Goal: Information Seeking & Learning: Learn about a topic

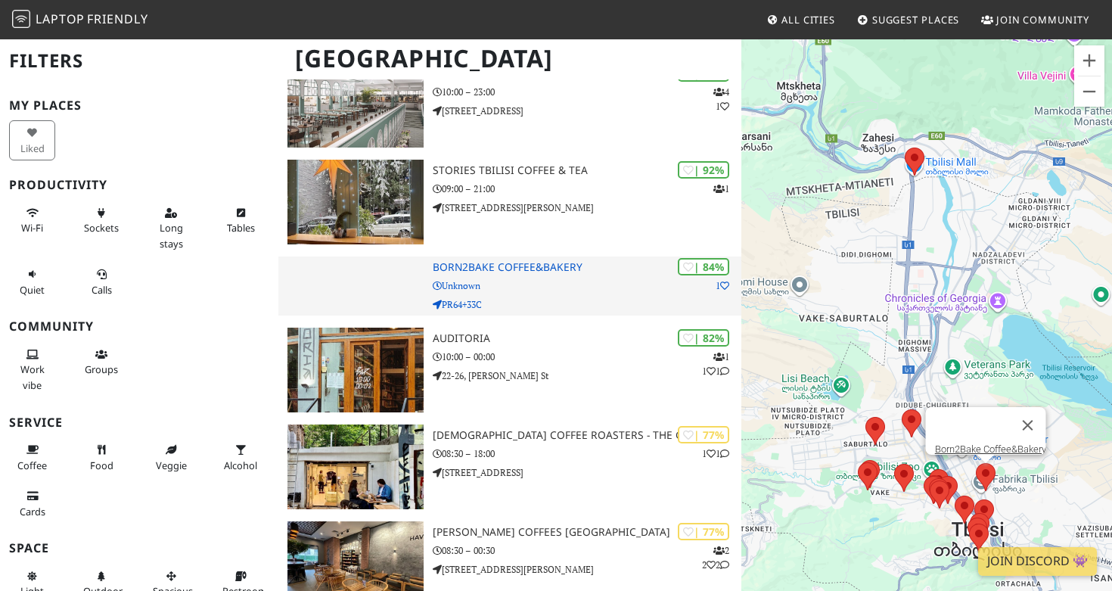
scroll to position [162, 0]
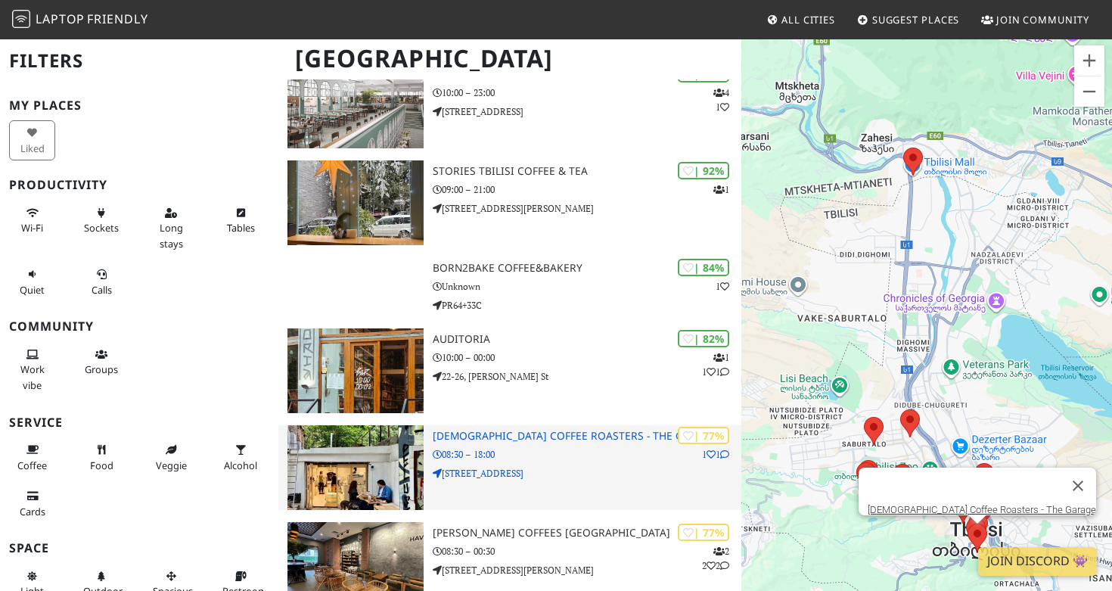
click at [361, 470] on img at bounding box center [355, 467] width 136 height 85
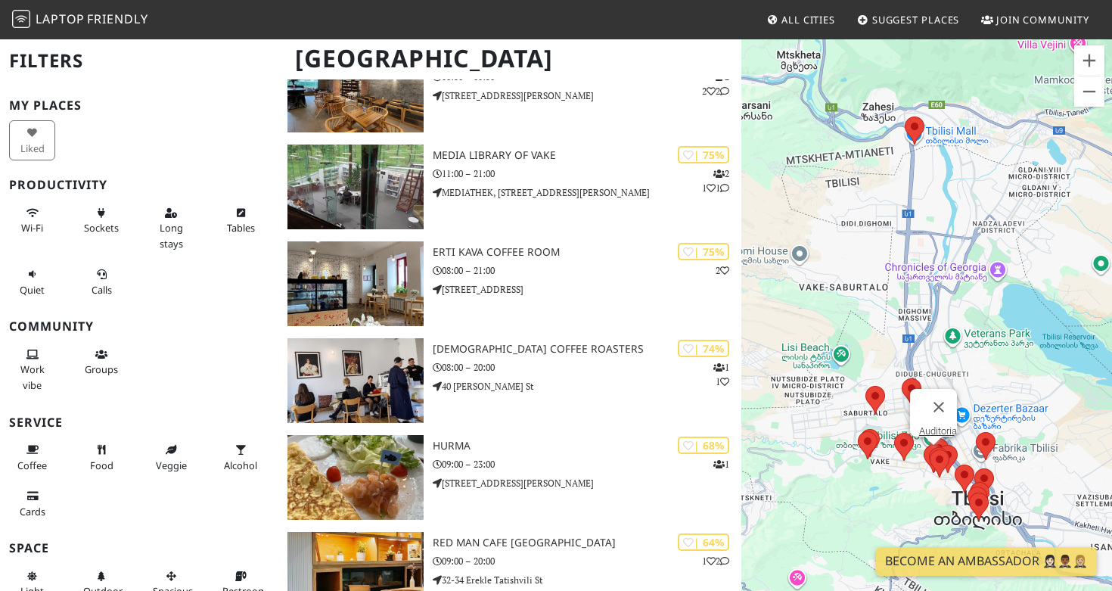
scroll to position [738, 0]
